Goal: Transaction & Acquisition: Purchase product/service

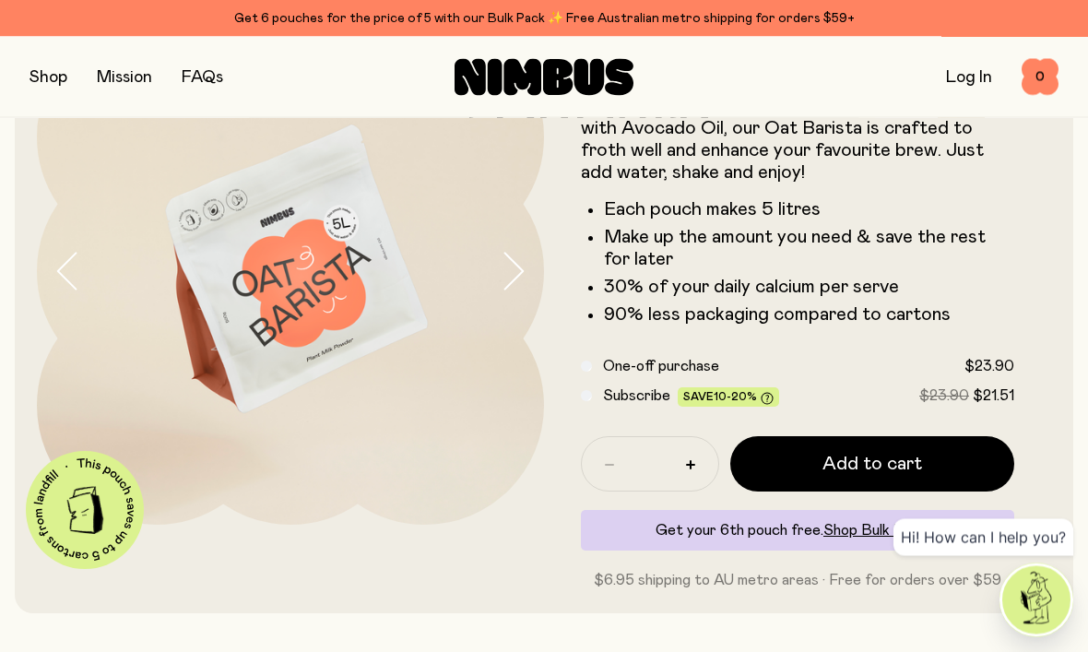
scroll to position [137, 0]
click at [929, 534] on link "Shop Bulk Pack →" at bounding box center [882, 530] width 116 height 15
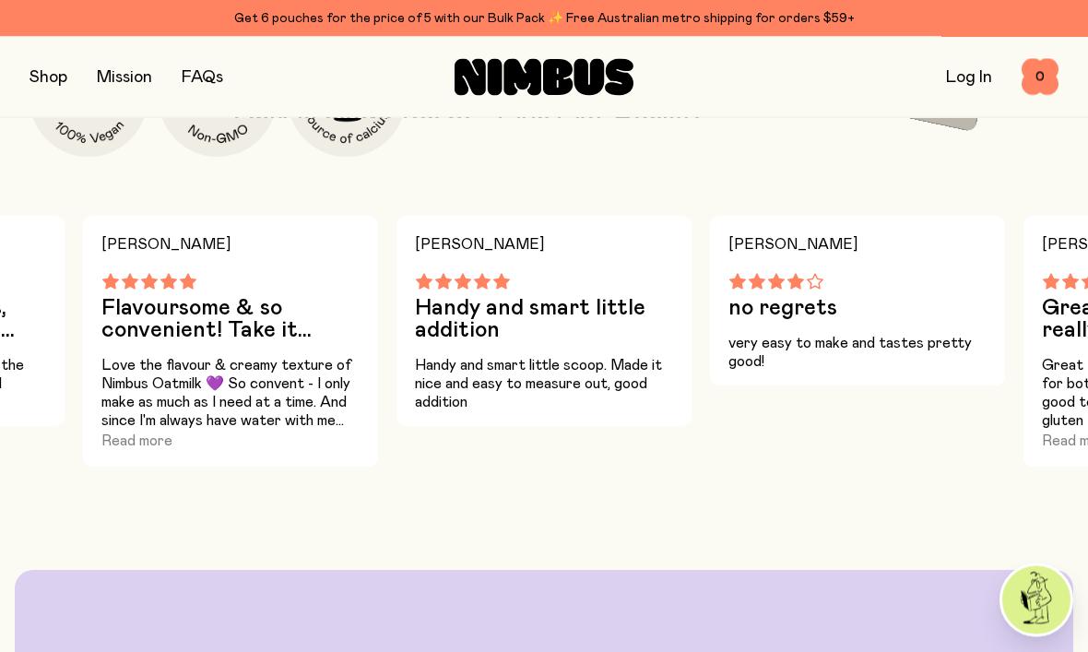
scroll to position [1011, 0]
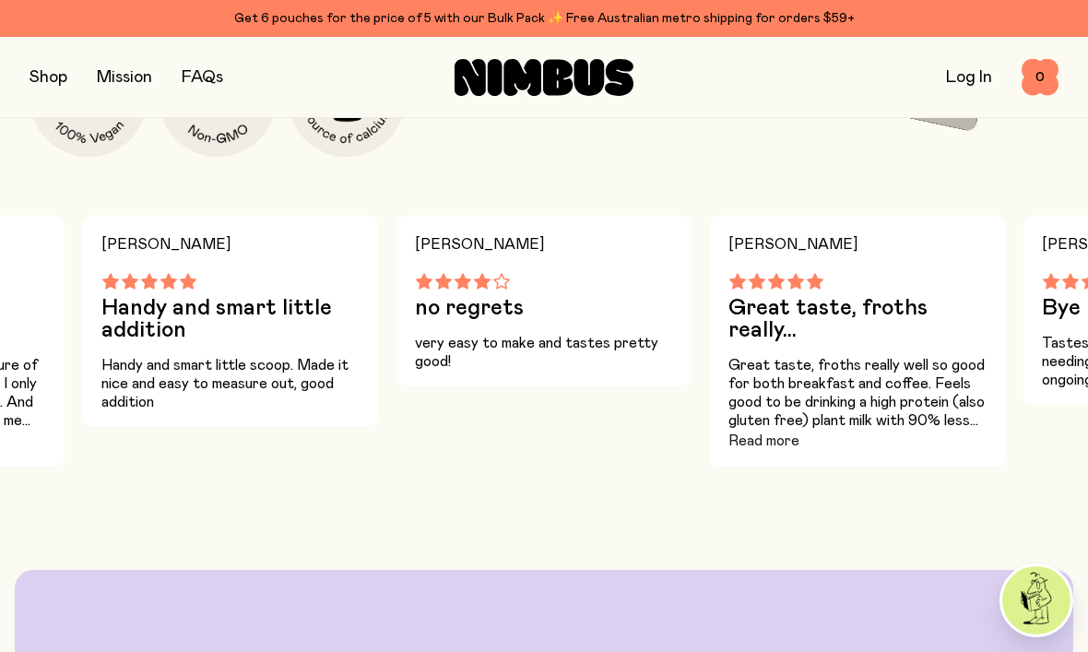
click at [747, 440] on button "Read more" at bounding box center [764, 441] width 71 height 22
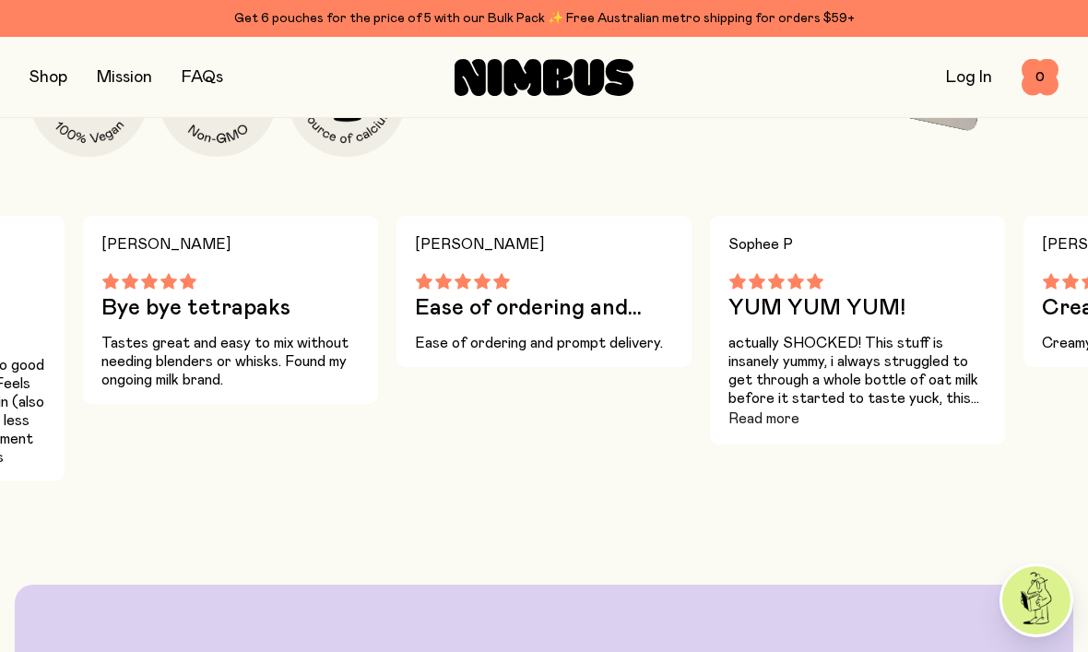
click at [752, 410] on button "Read more" at bounding box center [764, 419] width 71 height 22
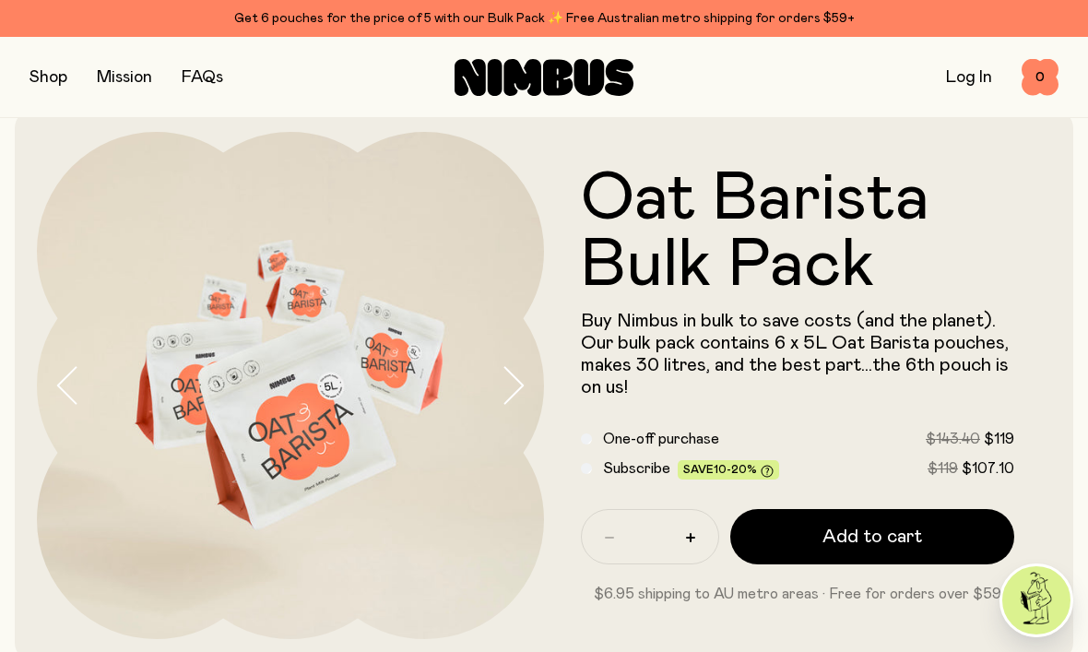
scroll to position [0, 0]
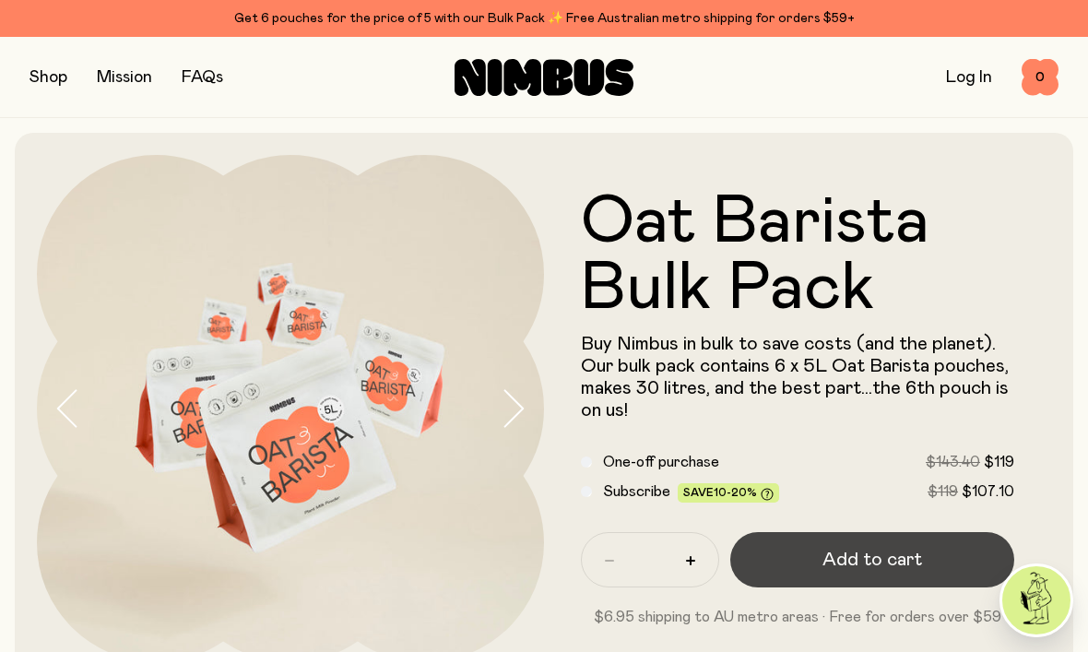
click at [814, 551] on button "Add to cart" at bounding box center [872, 559] width 284 height 55
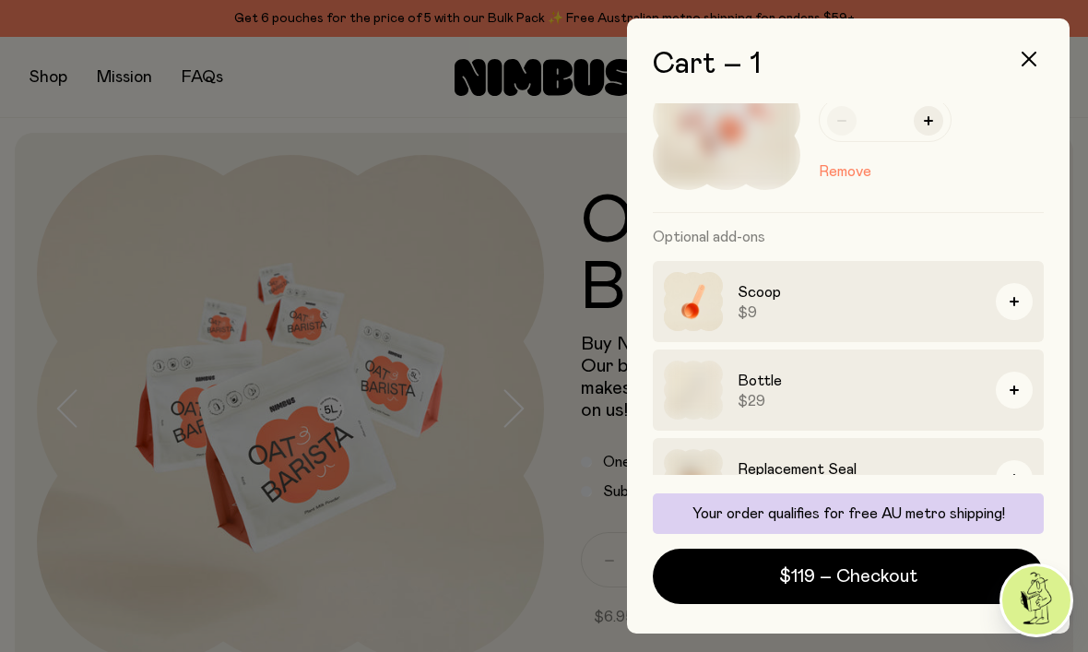
scroll to position [102, 0]
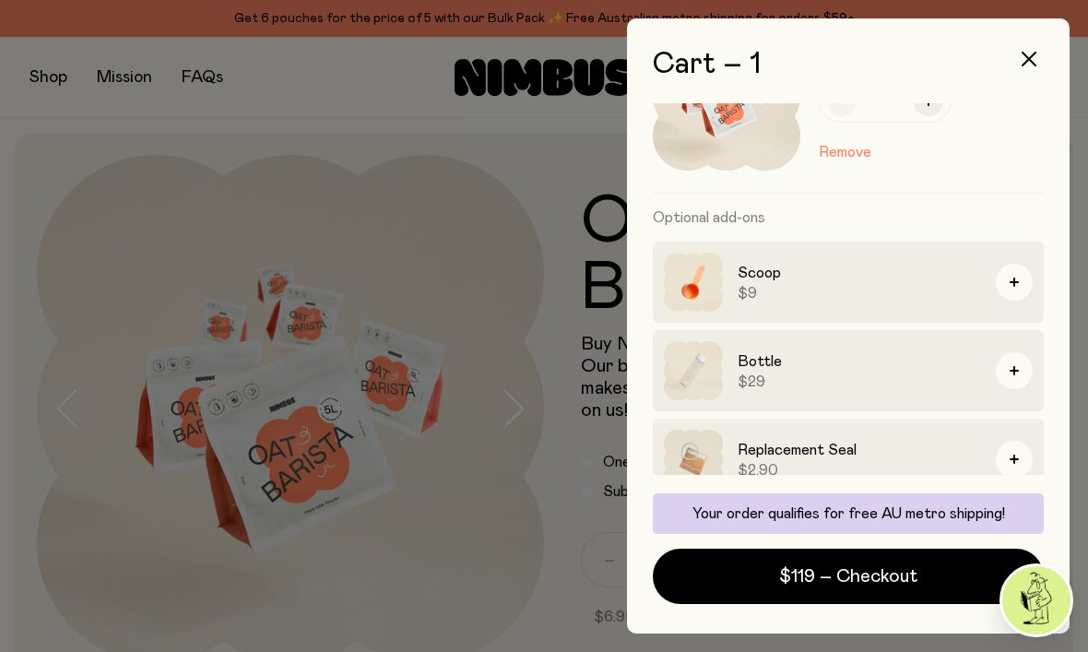
click at [689, 359] on img at bounding box center [693, 370] width 59 height 59
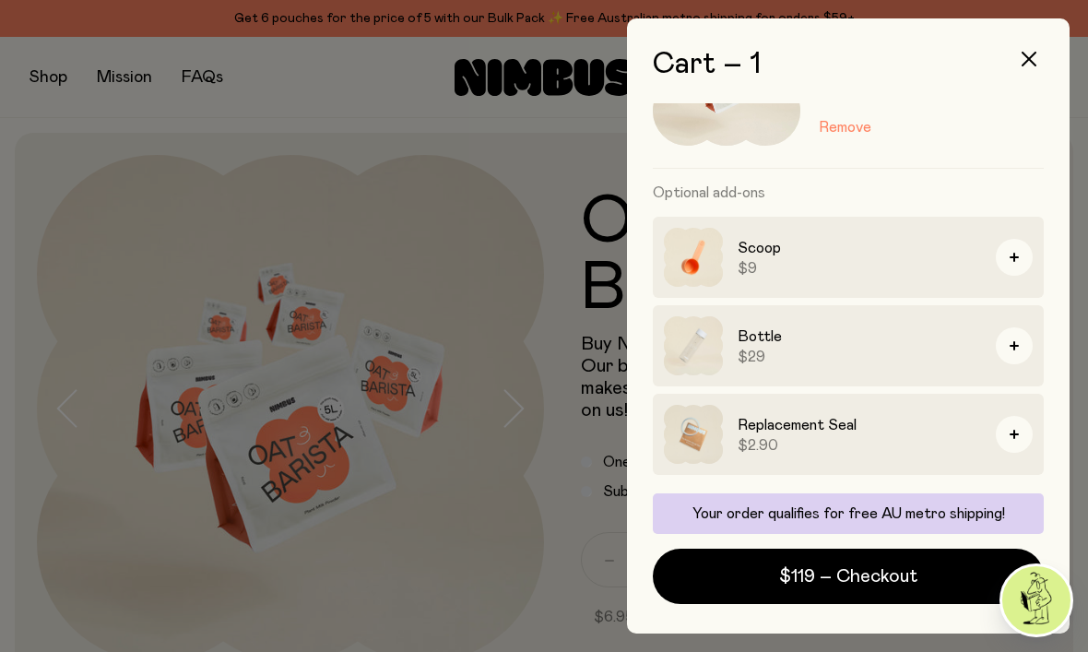
scroll to position [6, 0]
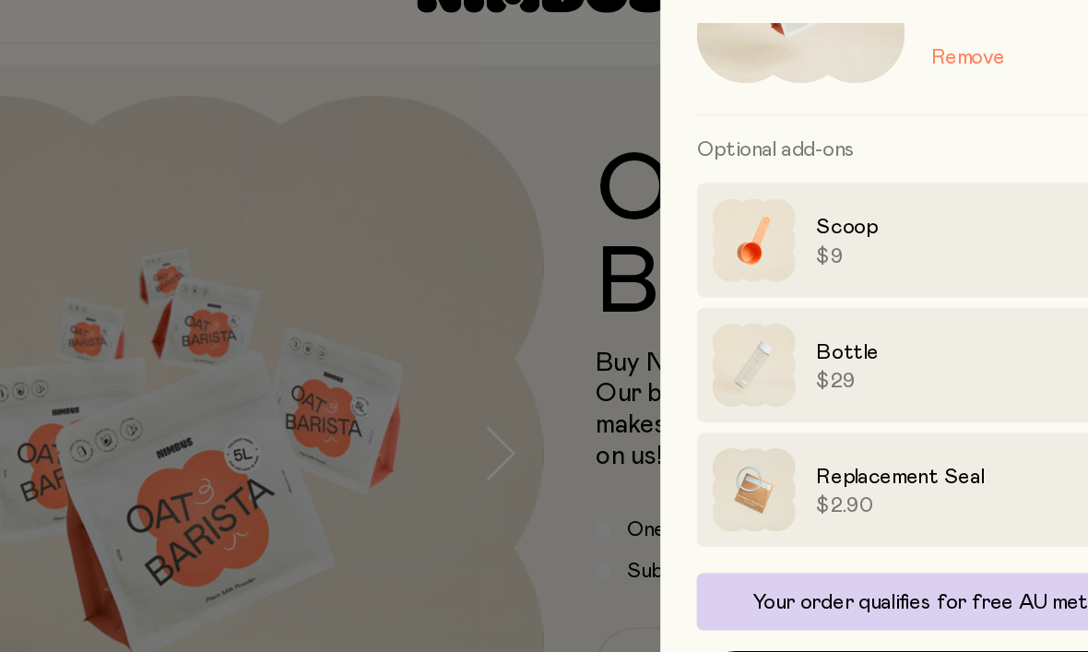
click at [384, 222] on div at bounding box center [544, 326] width 1088 height 652
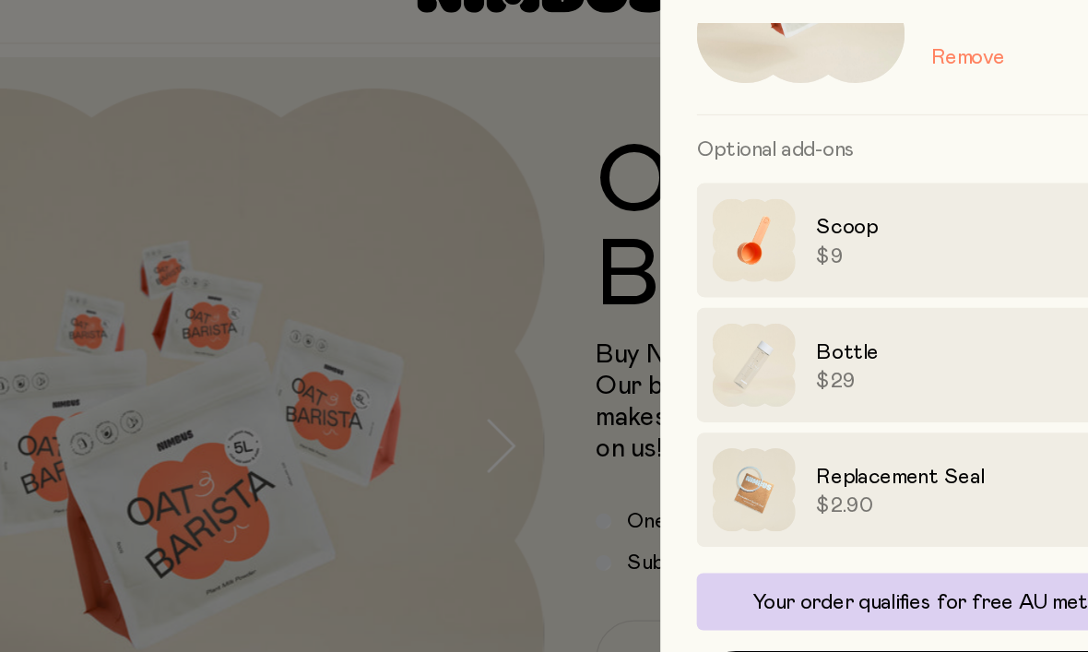
scroll to position [0, 0]
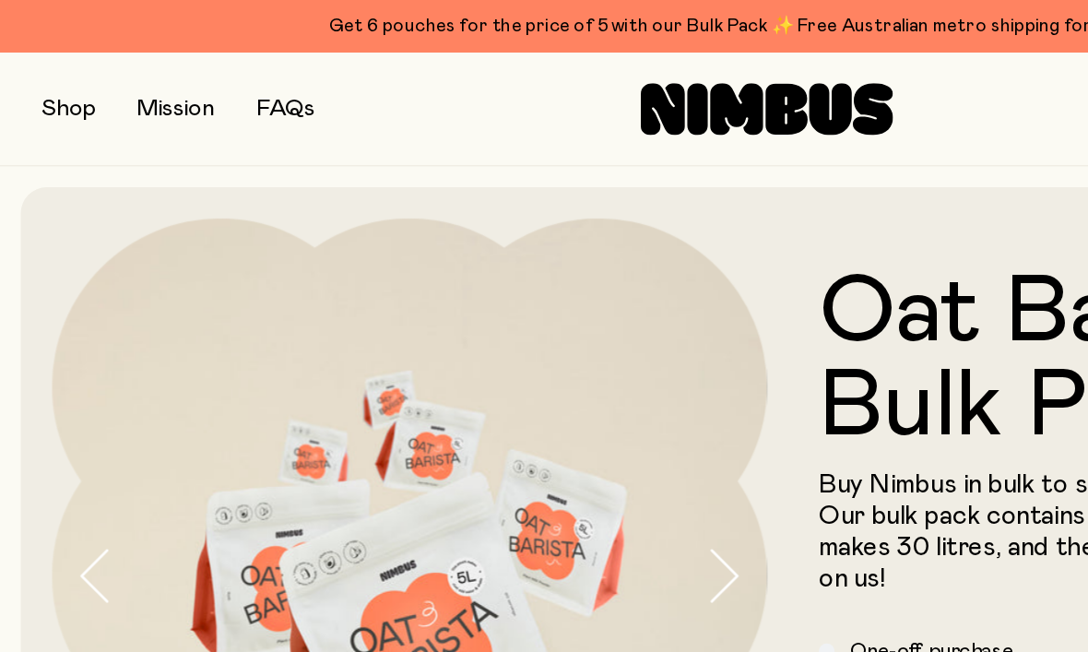
click at [45, 74] on button "button" at bounding box center [49, 78] width 38 height 26
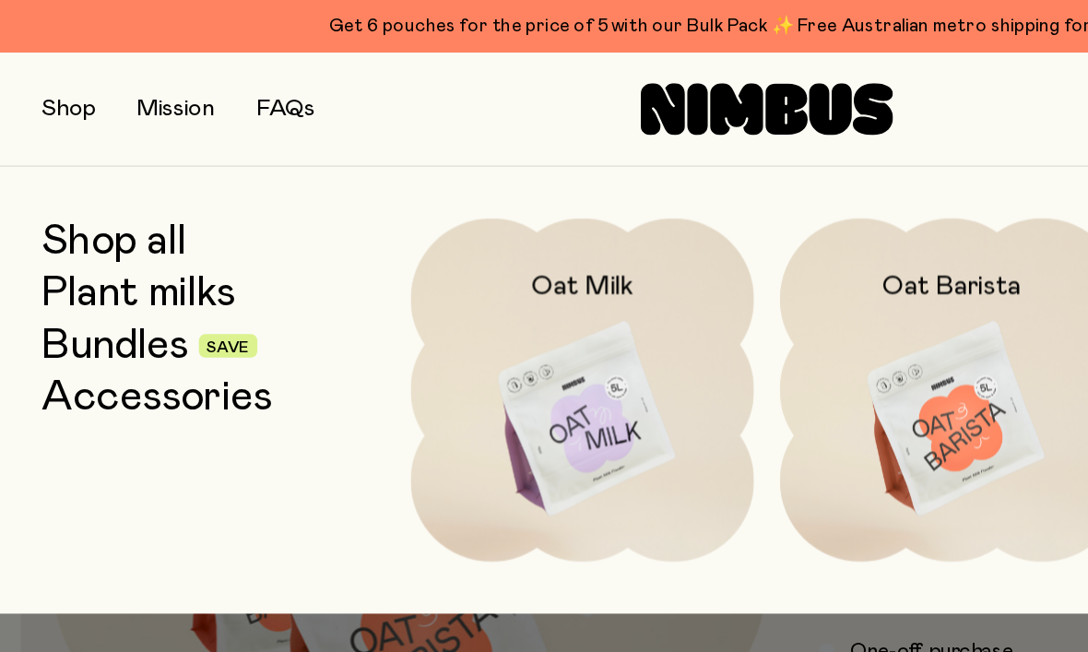
click at [39, 77] on button "button" at bounding box center [49, 78] width 38 height 26
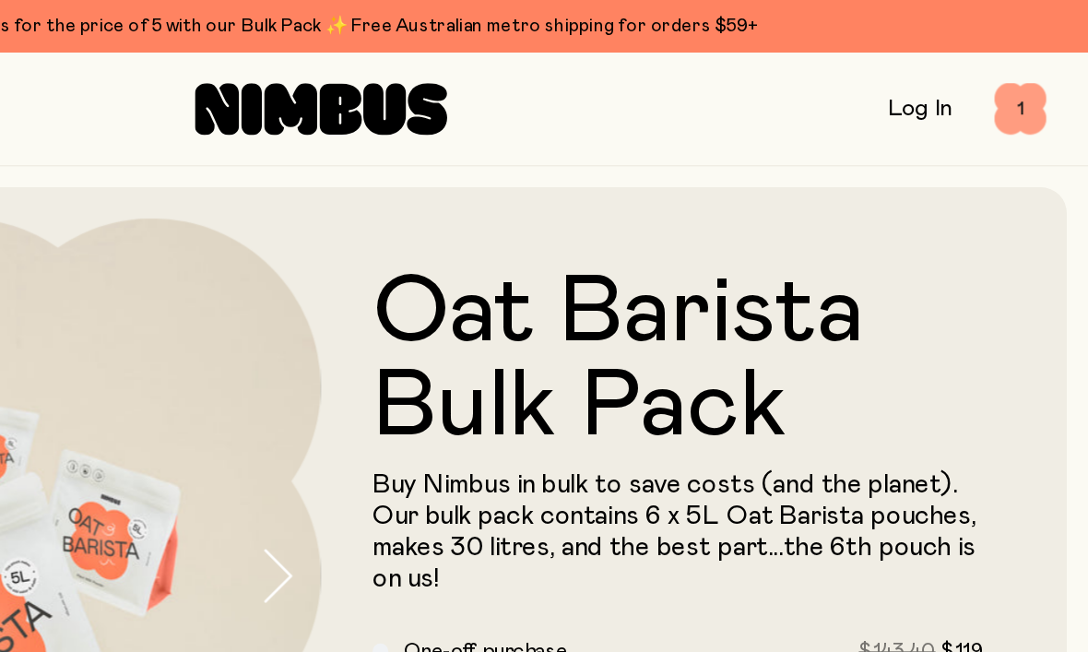
click at [1022, 76] on span "1" at bounding box center [1040, 77] width 37 height 37
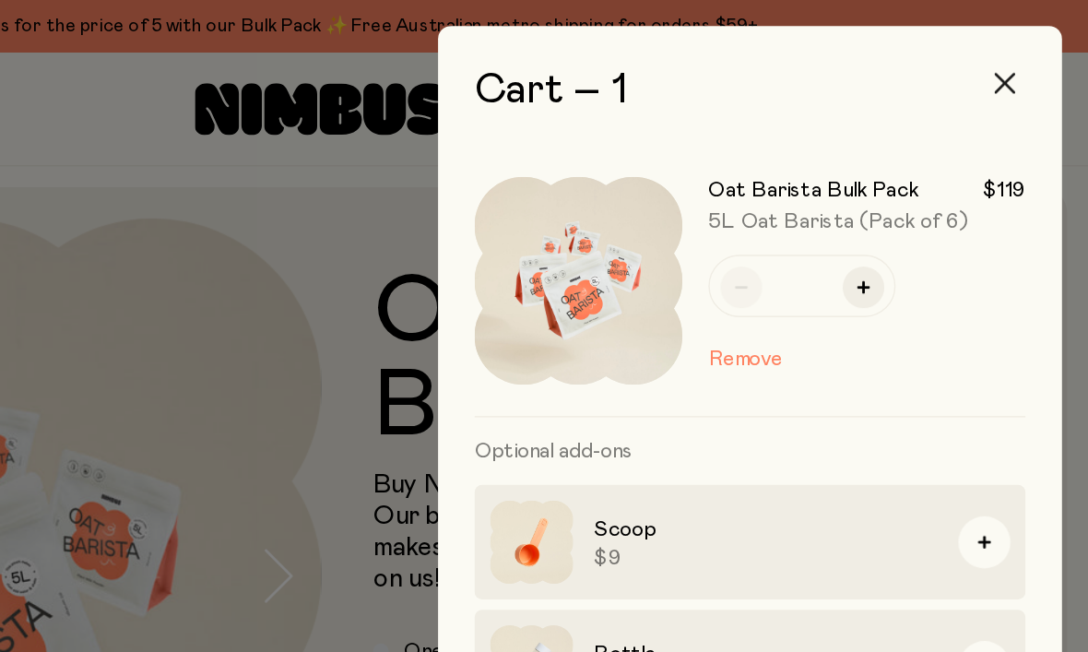
click at [1022, 65] on icon "button" at bounding box center [1029, 59] width 15 height 15
